Goal: Download file/media

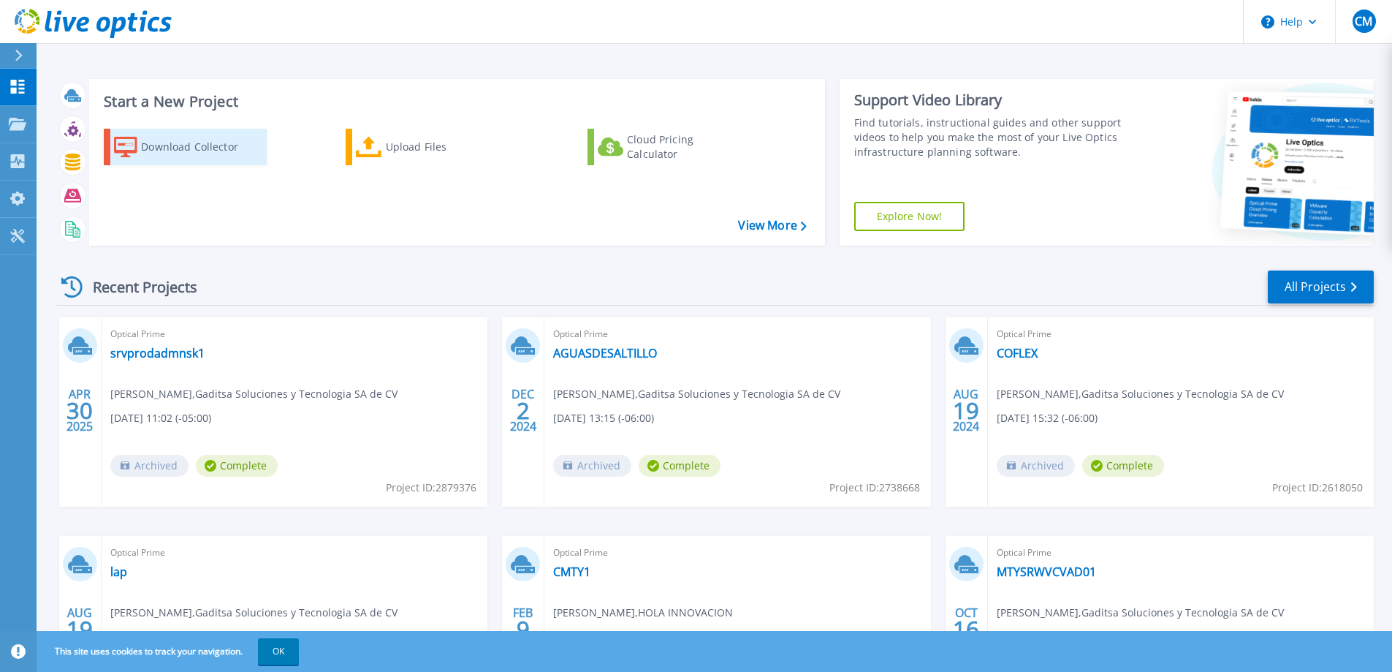
click at [188, 148] on div "Download Collector" at bounding box center [199, 146] width 117 height 29
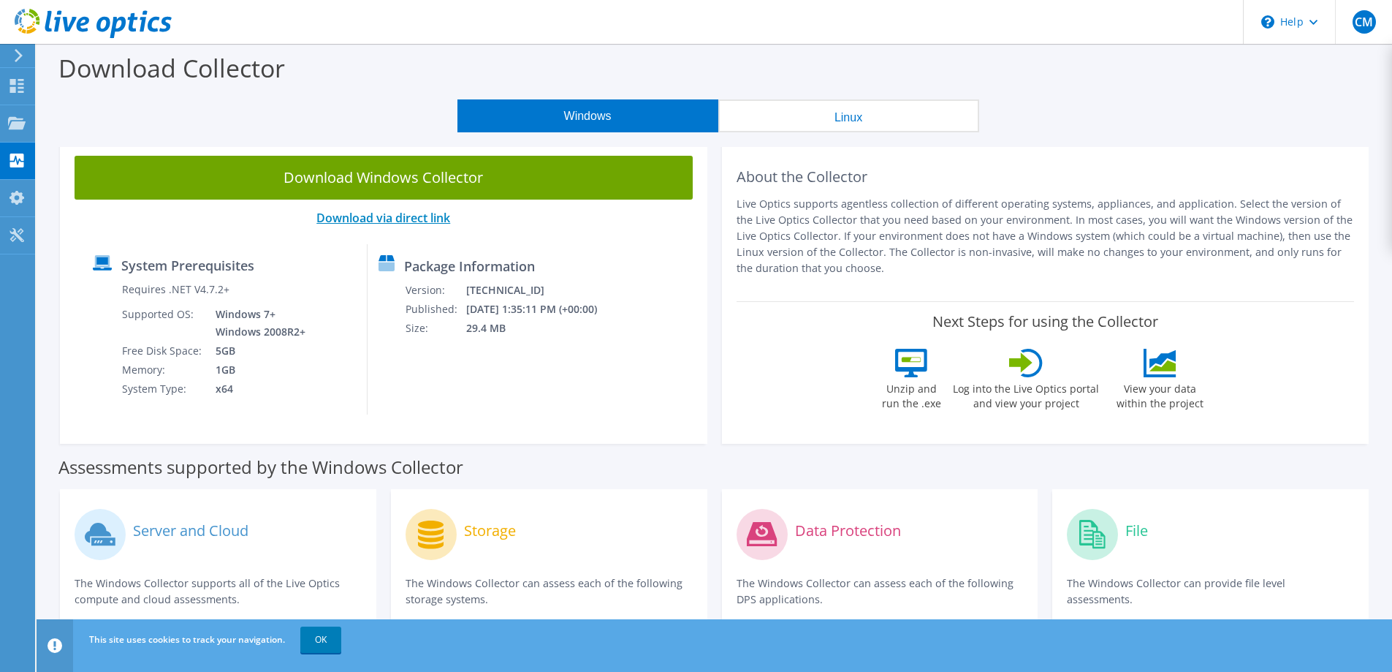
click at [379, 217] on link "Download via direct link" at bounding box center [384, 218] width 134 height 16
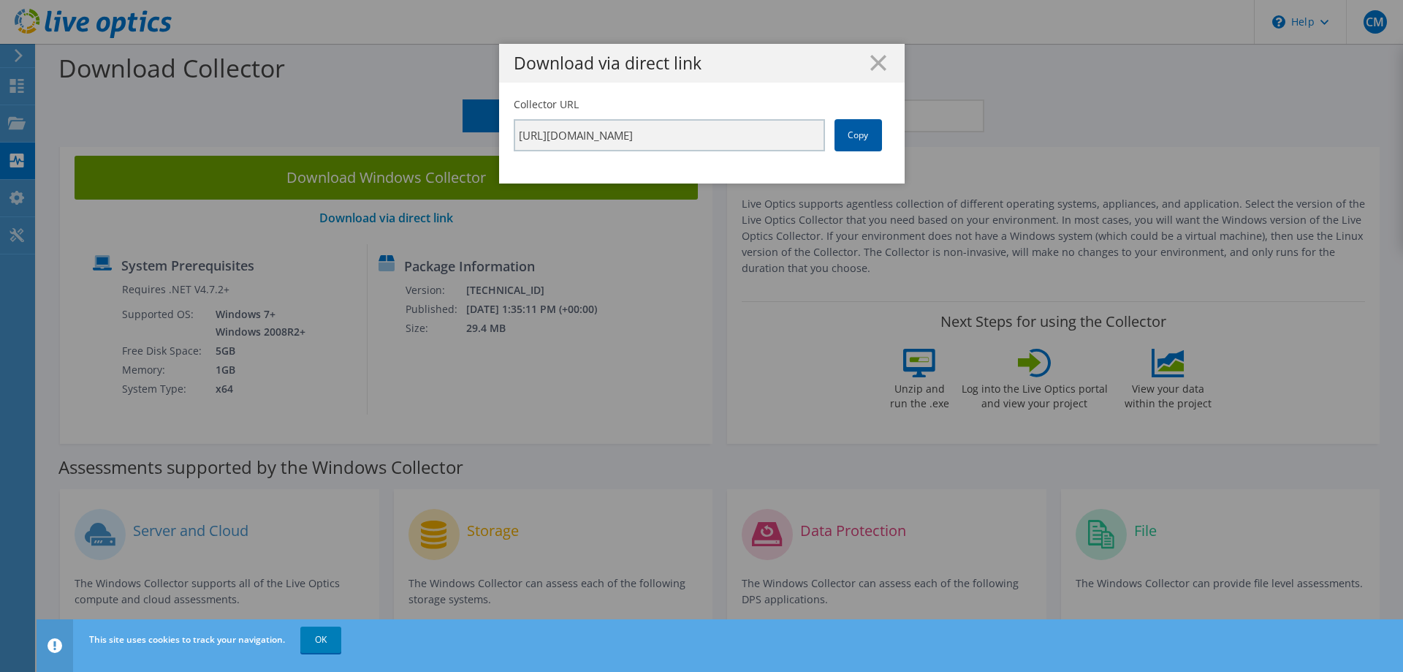
click at [859, 139] on link "Copy" at bounding box center [859, 135] width 48 height 32
